Goal: Information Seeking & Learning: Learn about a topic

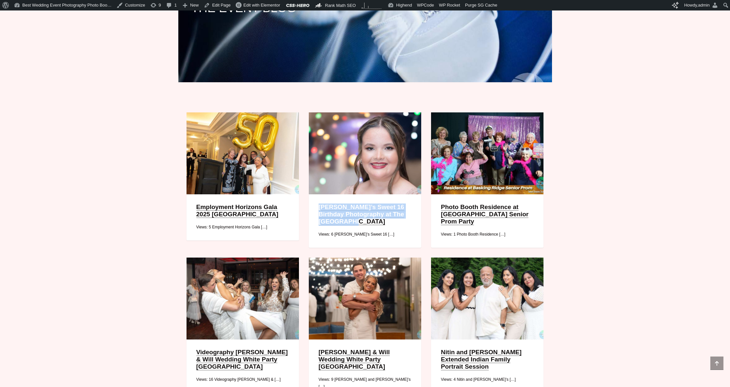
click at [245, 217] on link "Employment Horizons Gala 2025 Brooklake Country Club" at bounding box center [237, 210] width 82 height 14
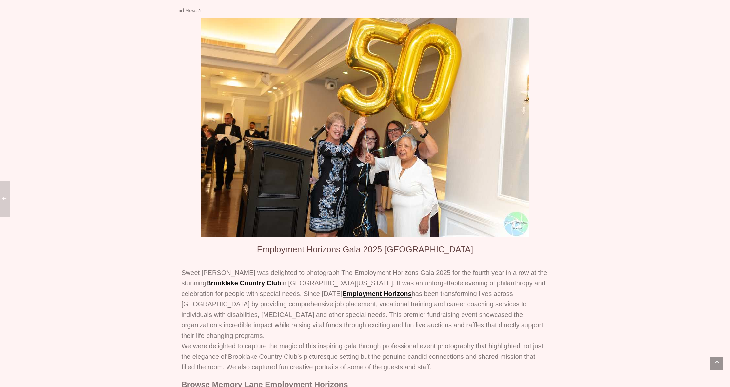
scroll to position [97, 0]
